Goal: Task Accomplishment & Management: Manage account settings

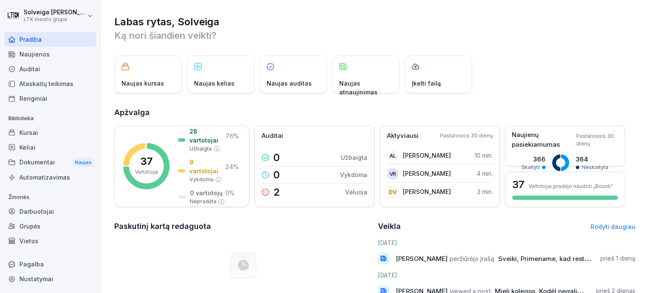
click at [46, 212] on font "Darbuotojai" at bounding box center [36, 211] width 35 height 7
click at [48, 208] on font "Darbuotojai" at bounding box center [36, 211] width 35 height 7
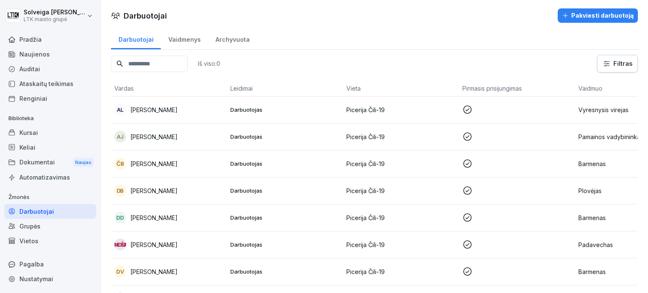
click at [593, 18] on font "Pakviesti darbuotoją" at bounding box center [602, 15] width 62 height 7
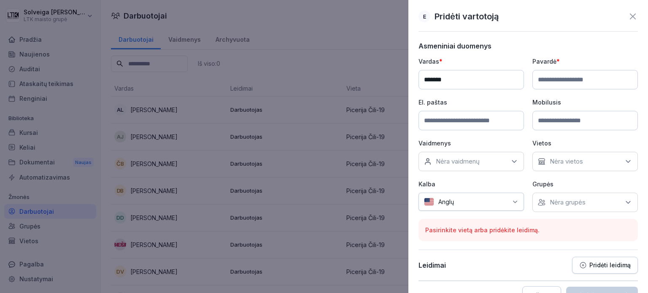
type input "*******"
click at [541, 76] on input at bounding box center [586, 79] width 106 height 19
type input "**********"
click at [460, 126] on input at bounding box center [472, 120] width 106 height 19
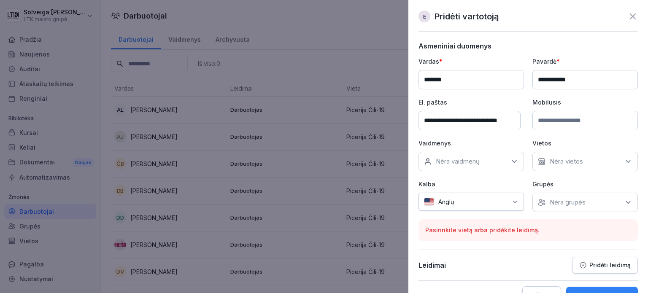
type input "**********"
click at [554, 121] on input at bounding box center [586, 120] width 106 height 19
type input "**********"
click at [510, 163] on icon at bounding box center [514, 161] width 8 height 8
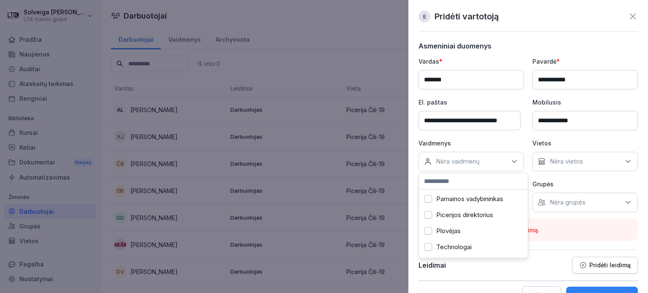
scroll to position [253, 0]
click at [429, 226] on button "Virechasas" at bounding box center [429, 227] width 8 height 8
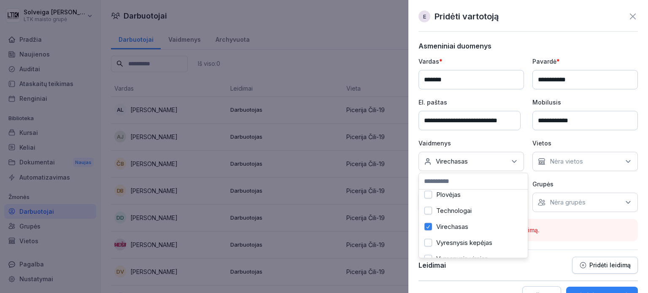
click at [614, 161] on div "Nėra vietos" at bounding box center [586, 161] width 106 height 19
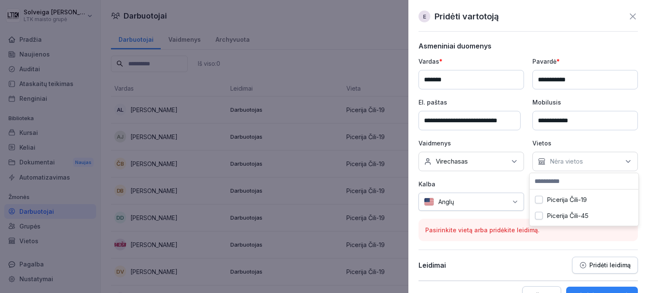
click at [539, 200] on button "Picerija Čili-19" at bounding box center [539, 200] width 8 height 8
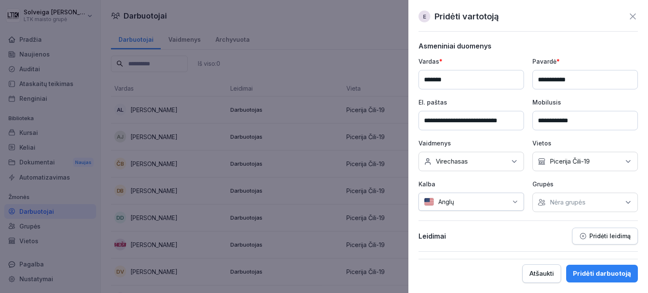
click at [512, 199] on icon at bounding box center [515, 202] width 7 height 7
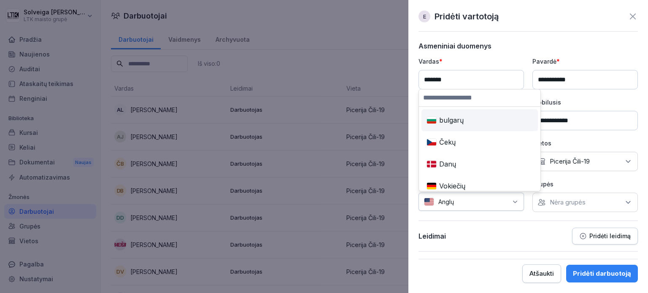
scroll to position [127, 0]
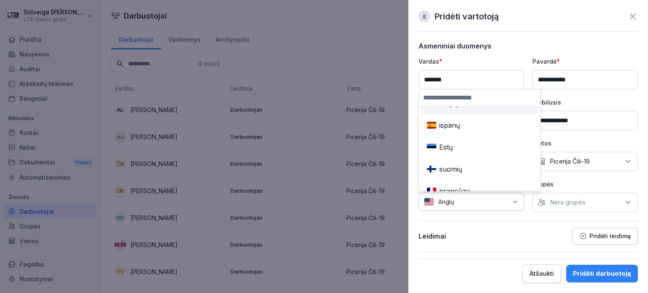
click at [446, 95] on input at bounding box center [480, 97] width 122 height 17
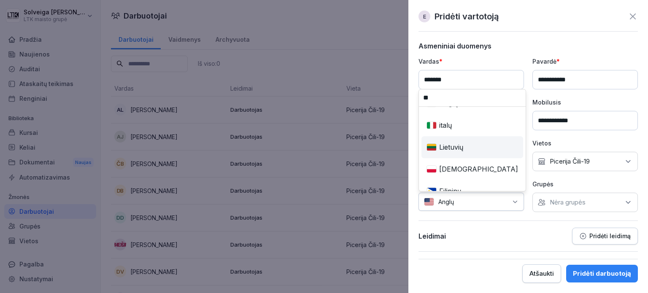
type input "**"
click at [471, 150] on div "Lietuvių" at bounding box center [472, 147] width 98 height 19
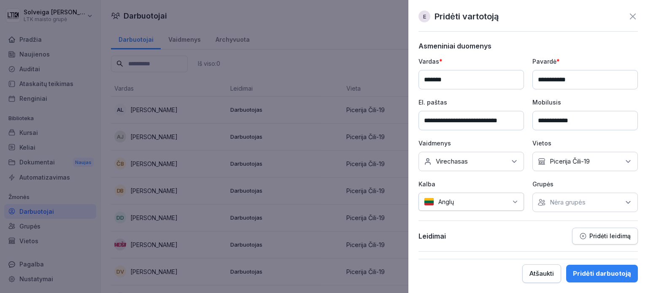
click at [630, 204] on icon at bounding box center [628, 202] width 8 height 8
click at [613, 180] on p "Grupės" at bounding box center [586, 184] width 106 height 9
click at [625, 274] on font "Pridėti darbuotoją" at bounding box center [602, 274] width 58 height 8
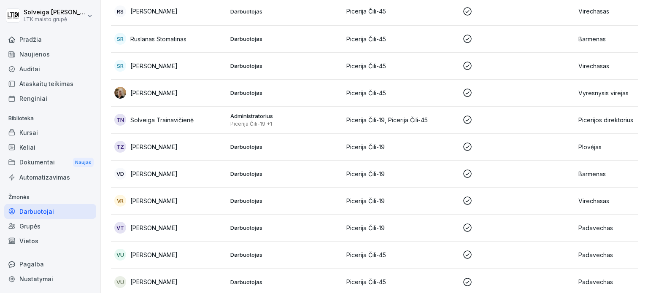
scroll to position [850, 0]
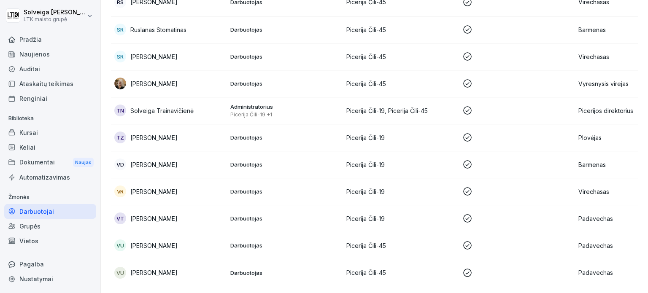
click at [30, 70] on font "Auditai" at bounding box center [29, 68] width 21 height 7
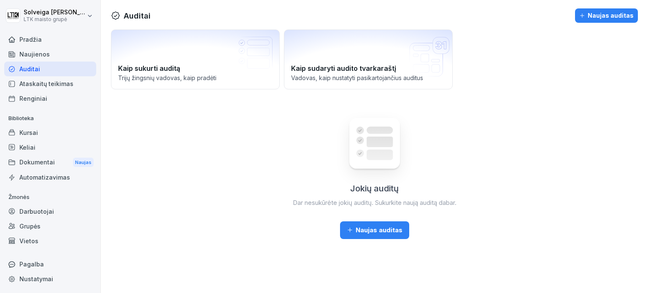
click at [39, 79] on font "Ataskaitų teikimas" at bounding box center [46, 83] width 54 height 9
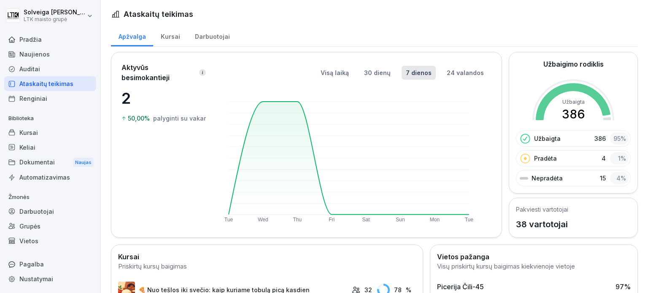
click at [35, 129] on font "Kursai" at bounding box center [28, 132] width 19 height 7
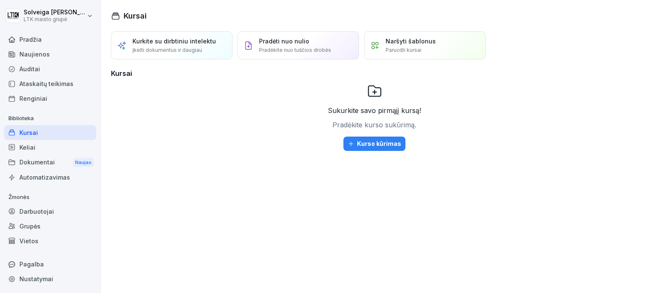
click at [49, 146] on div "Keliai" at bounding box center [50, 147] width 92 height 15
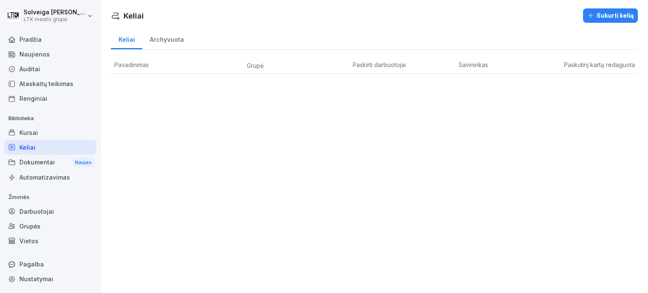
click at [16, 46] on div "Pradžia" at bounding box center [50, 39] width 92 height 15
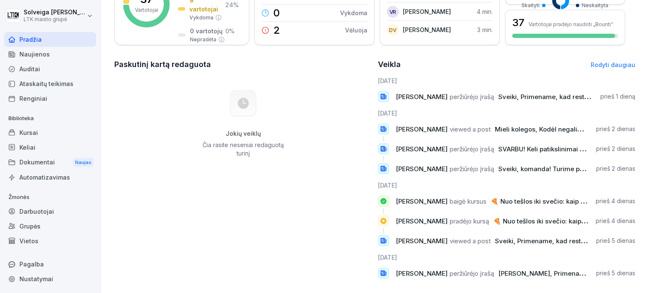
scroll to position [169, 0]
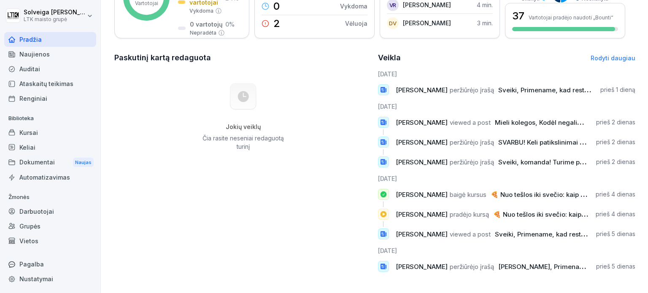
click at [46, 54] on font "Naujienos" at bounding box center [34, 54] width 30 height 7
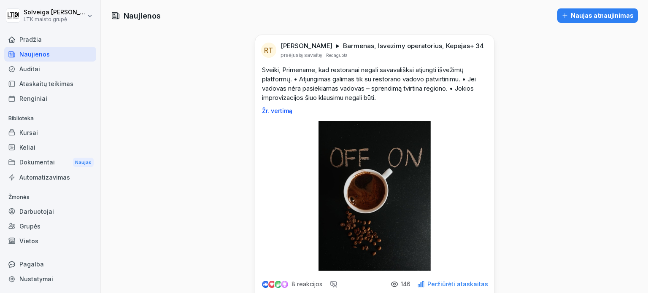
click at [35, 71] on font "Auditai" at bounding box center [29, 68] width 21 height 7
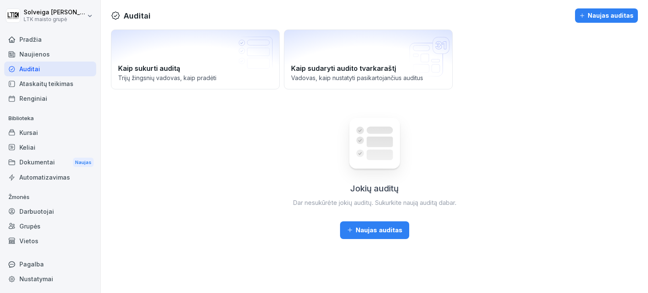
click at [62, 86] on font "Ataskaitų teikimas" at bounding box center [46, 83] width 54 height 7
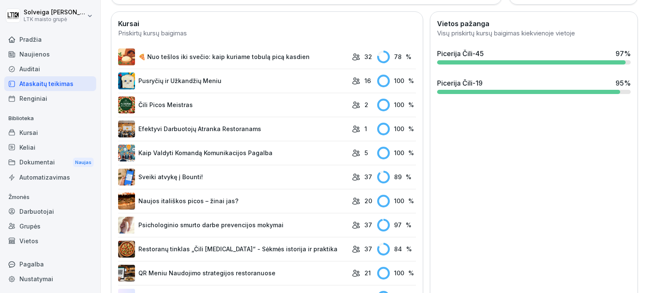
scroll to position [253, 0]
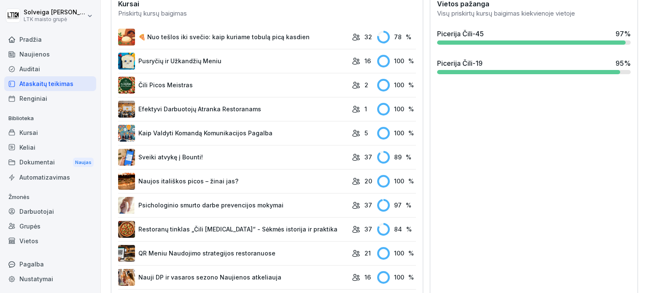
click at [243, 37] on font "🍕 Nuo tešlos iki svečio: kaip kuriame tobulą picą kasdien" at bounding box center [223, 36] width 171 height 7
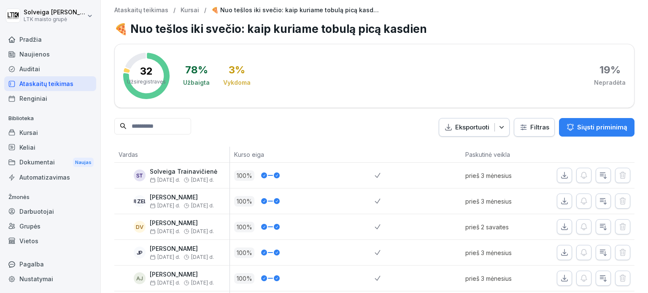
click at [39, 127] on div "Kursai" at bounding box center [50, 132] width 92 height 15
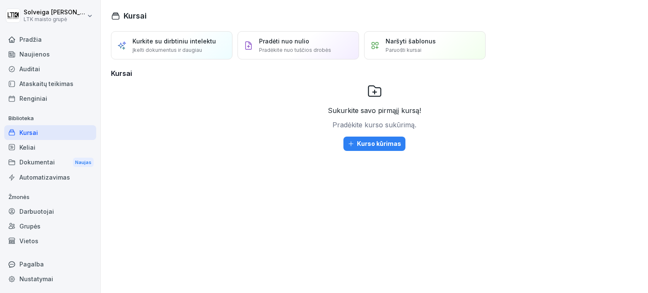
click at [35, 145] on div "Keliai" at bounding box center [50, 147] width 92 height 15
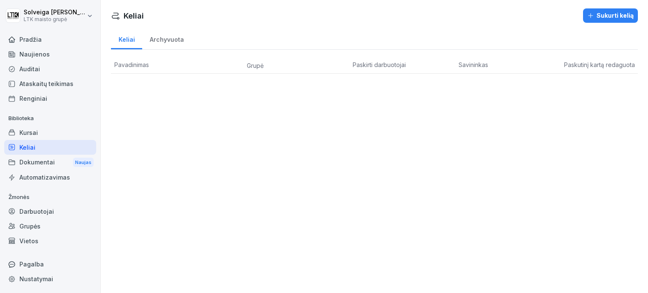
click at [31, 160] on font "Dokumentai" at bounding box center [36, 162] width 35 height 7
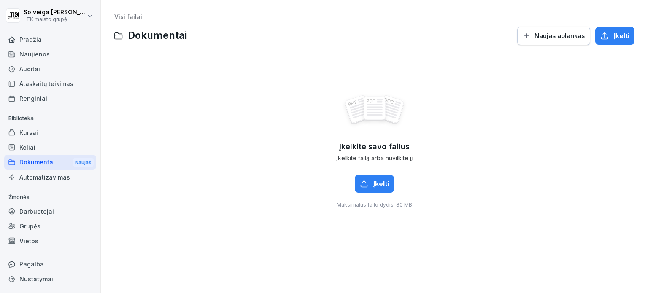
click at [43, 71] on div "Auditai" at bounding box center [50, 69] width 92 height 15
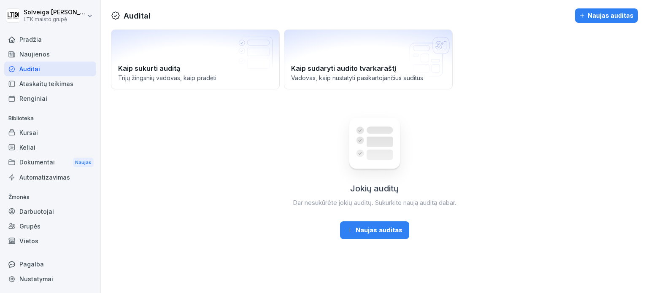
click at [48, 79] on font "Ataskaitų teikimas" at bounding box center [46, 83] width 54 height 9
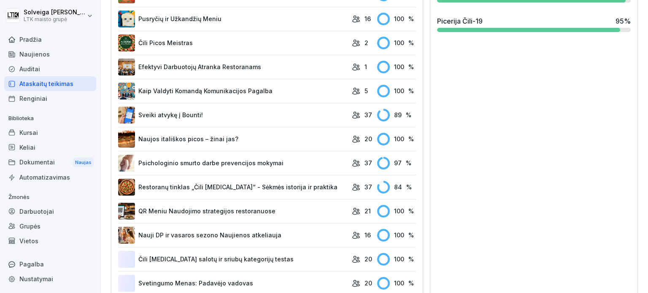
scroll to position [380, 0]
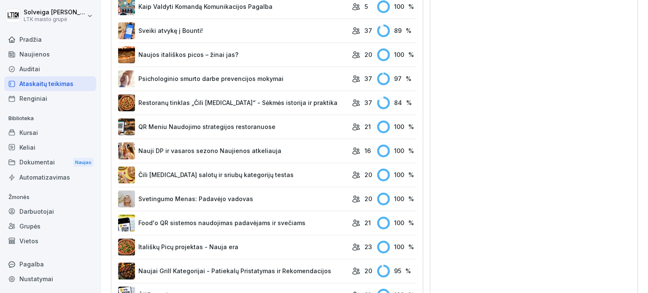
click at [249, 72] on link "Psichologinio smurto darbe prevencijos mokymai" at bounding box center [233, 78] width 230 height 17
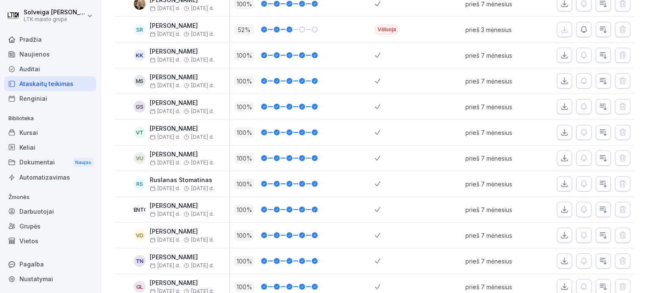
scroll to position [338, 0]
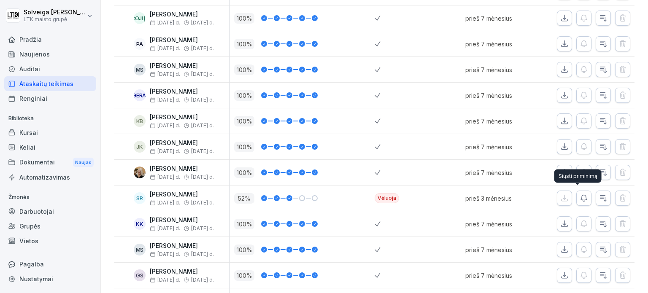
click at [579, 201] on button "button" at bounding box center [583, 198] width 15 height 15
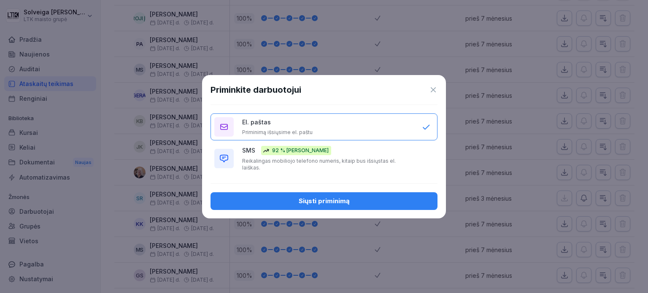
drag, startPoint x: 306, startPoint y: 135, endPoint x: 322, endPoint y: 156, distance: 27.4
click at [306, 135] on font "Priminimą išsiųsime el. paštu" at bounding box center [277, 132] width 70 height 6
click at [366, 205] on button "Siųsti priminimą" at bounding box center [324, 201] width 227 height 18
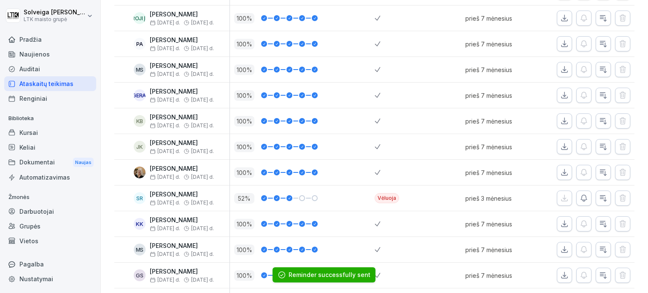
click at [576, 197] on button "button" at bounding box center [583, 198] width 15 height 15
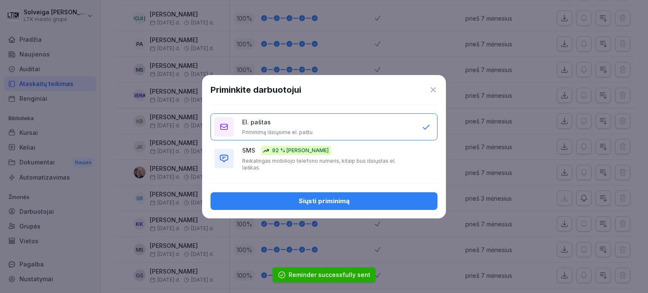
click at [349, 167] on font "Reikalingas mobiliojo telefono numeris, kitaip bus išsiųstas el. laiškas." at bounding box center [319, 164] width 154 height 13
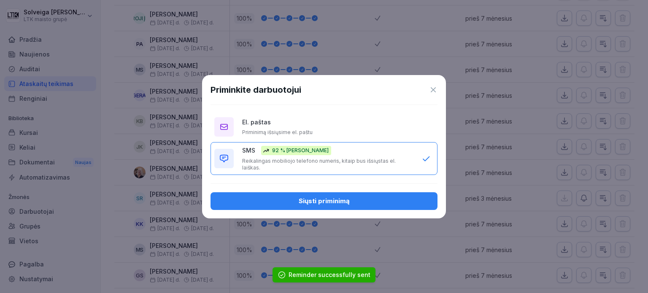
click at [360, 197] on div "Siųsti priminimą" at bounding box center [324, 201] width 214 height 9
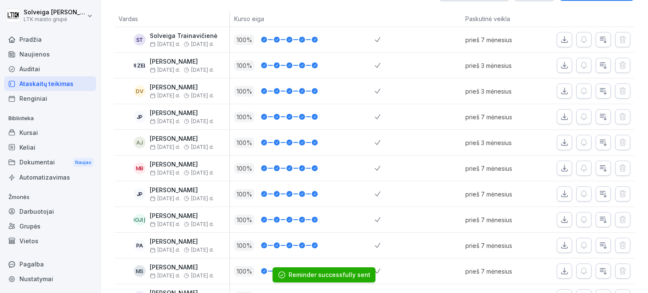
scroll to position [127, 0]
